Goal: Task Accomplishment & Management: Manage account settings

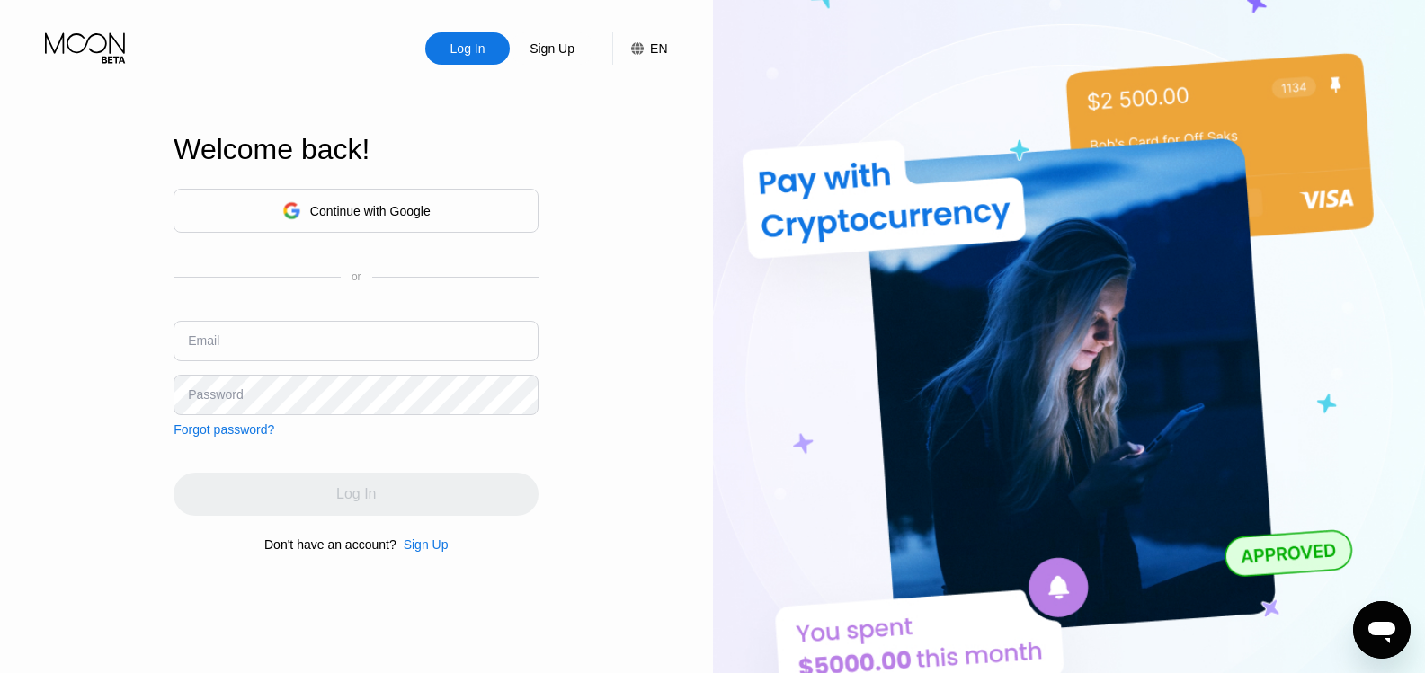
click at [363, 214] on div "Continue with Google" at bounding box center [370, 211] width 120 height 14
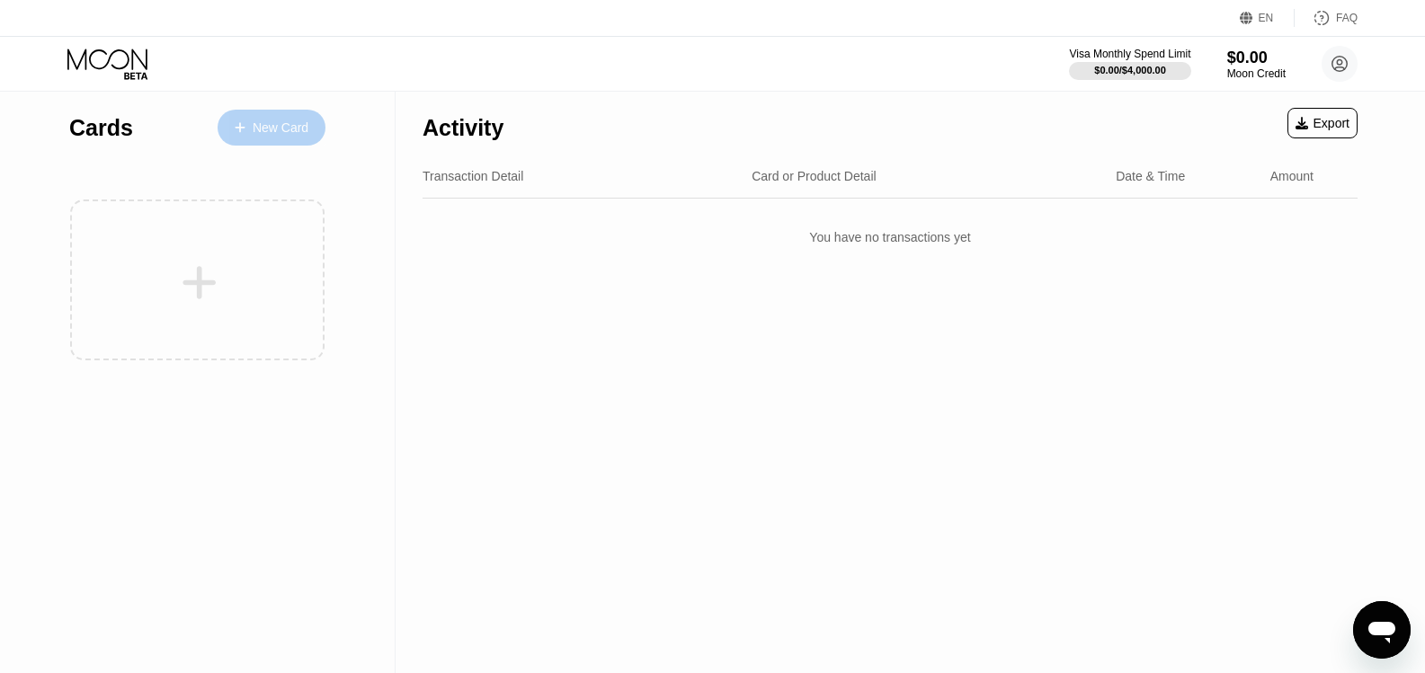
click at [276, 132] on div "New Card" at bounding box center [281, 127] width 56 height 15
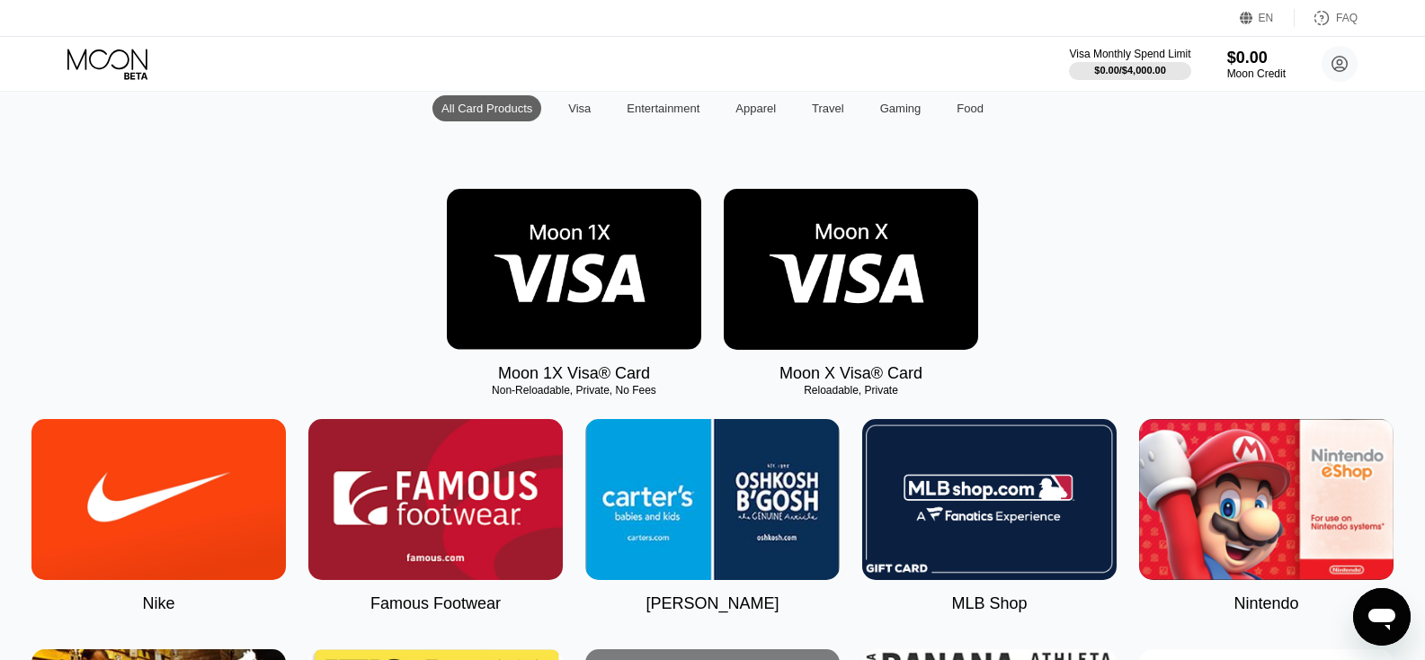
scroll to position [90, 0]
